Goal: Task Accomplishment & Management: Use online tool/utility

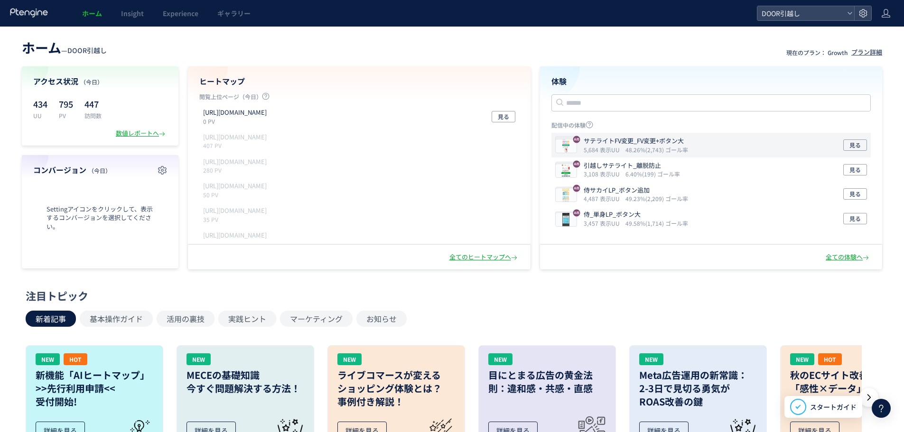
click at [796, 147] on div "サテライトFV変更_FV変更+ボタン大 5,684 表示UU 48.26%(2,743) ゴール率 見る" at bounding box center [711, 145] width 320 height 25
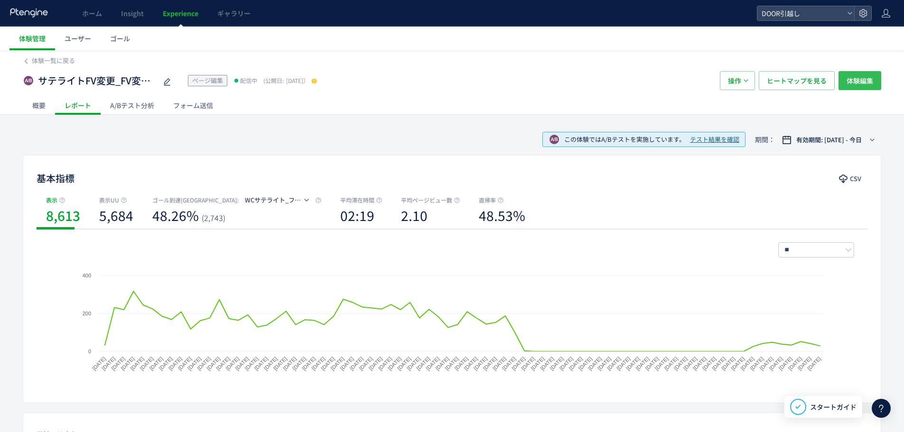
click at [863, 78] on span "体験編集" at bounding box center [859, 80] width 27 height 19
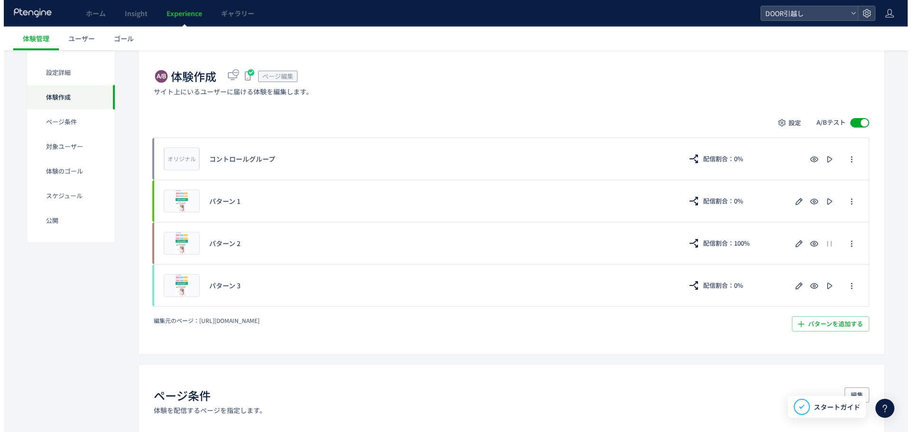
scroll to position [198, 0]
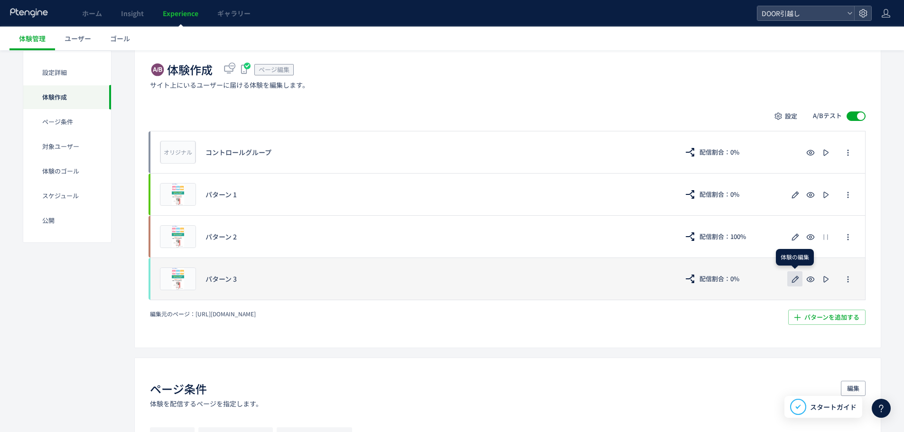
click at [798, 280] on icon "button" at bounding box center [795, 279] width 11 height 11
